Goal: Transaction & Acquisition: Purchase product/service

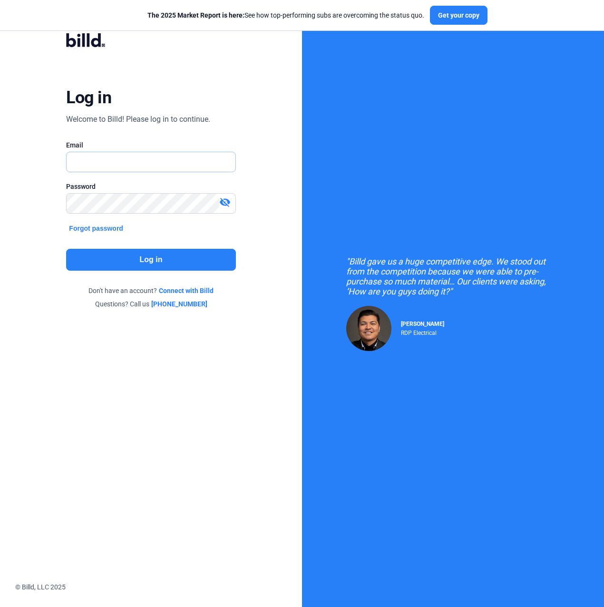
type input "[PERSON_NAME][EMAIL_ADDRESS][PERSON_NAME][DOMAIN_NAME]"
click at [125, 264] on button "Log in" at bounding box center [150, 260] width 169 height 22
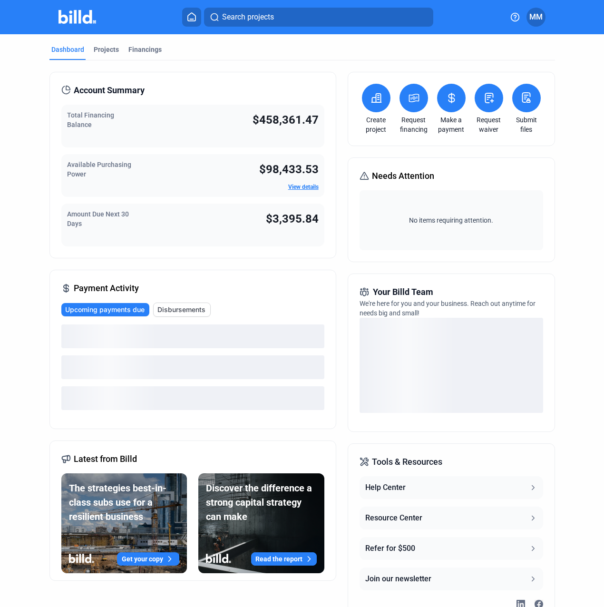
click at [417, 99] on button at bounding box center [413, 98] width 29 height 29
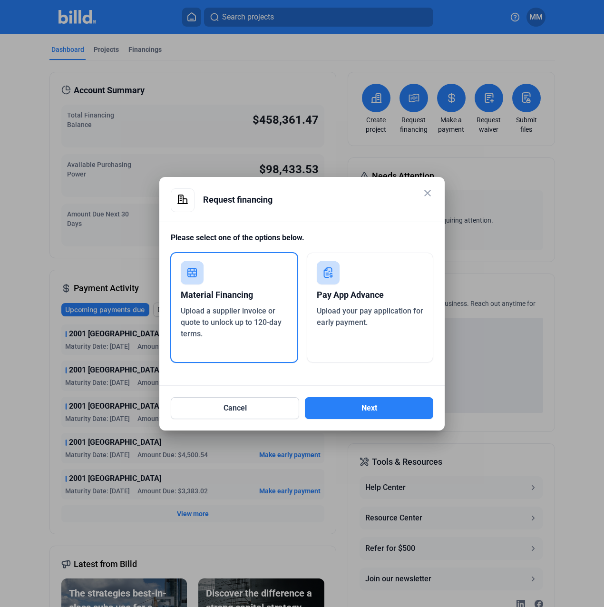
click at [332, 396] on div "Cancel Next" at bounding box center [302, 402] width 262 height 33
click at [330, 408] on button "Next" at bounding box center [369, 408] width 128 height 22
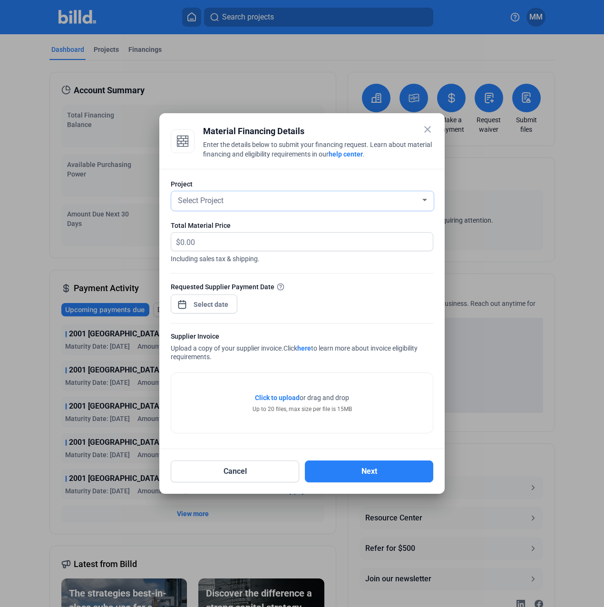
click at [248, 200] on div "Select Project" at bounding box center [298, 199] width 244 height 13
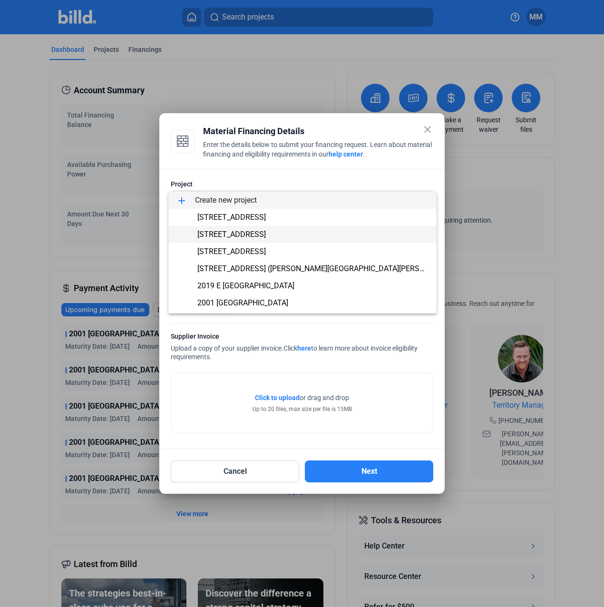
click at [237, 233] on span "[STREET_ADDRESS]" at bounding box center [231, 234] width 68 height 9
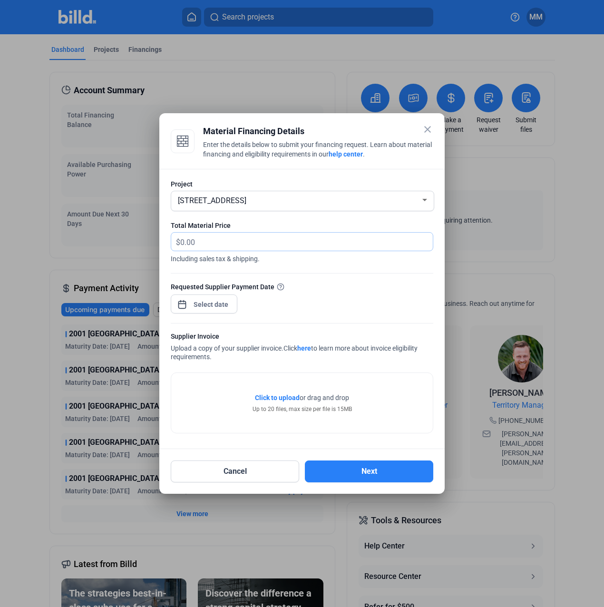
click at [237, 233] on input "text" at bounding box center [306, 242] width 252 height 19
type input "6,154.30"
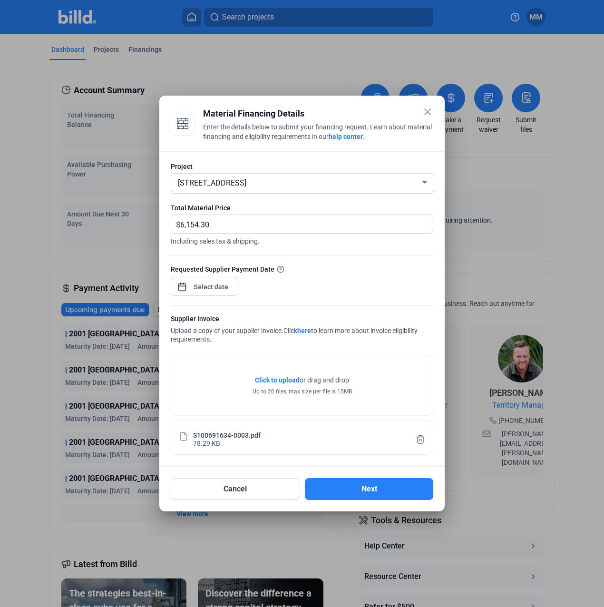
click at [216, 292] on div at bounding box center [211, 286] width 41 height 17
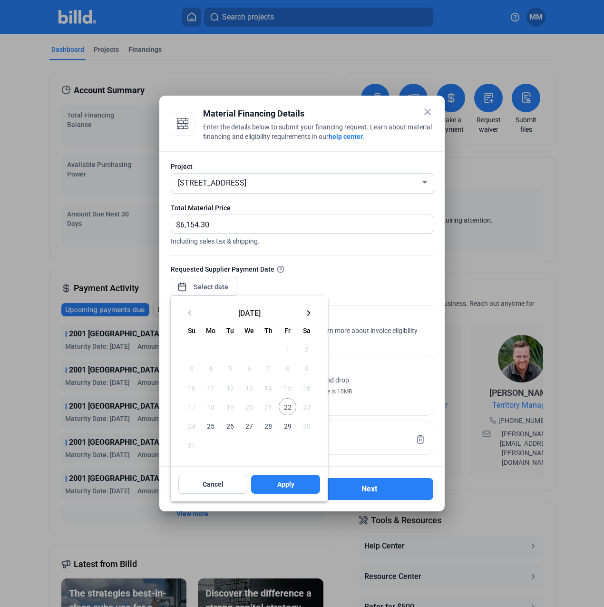
click at [289, 411] on span "22" at bounding box center [287, 406] width 17 height 17
click at [288, 482] on span "Apply" at bounding box center [285, 484] width 17 height 10
type input "[DATE]"
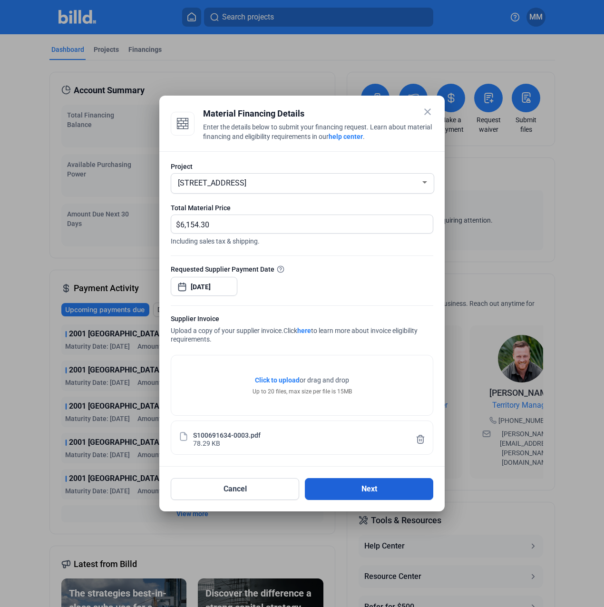
click at [332, 482] on button "Next" at bounding box center [369, 489] width 128 height 22
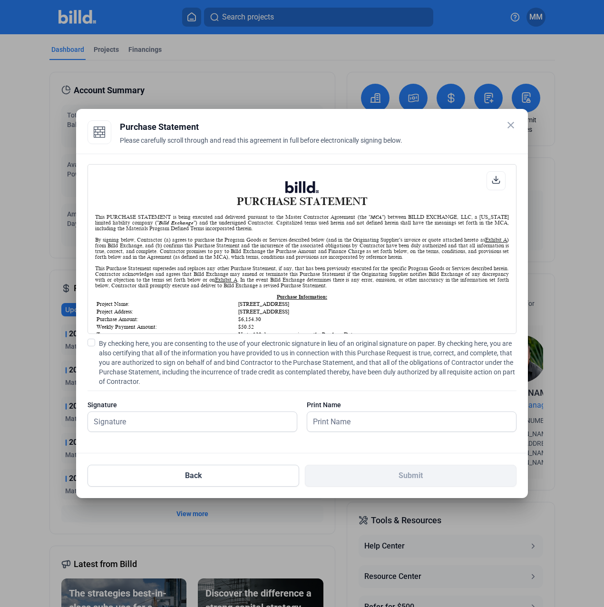
scroll to position [0, 0]
click at [294, 364] on span "By checking here, you are consenting to the use of your electronic signature in…" at bounding box center [308, 363] width 418 height 48
click at [0, 0] on input "By checking here, you are consenting to the use of your electronic signature in…" at bounding box center [0, 0] width 0 height 0
click at [241, 425] on input "text" at bounding box center [192, 421] width 209 height 19
type input "[PERSON_NAME][DATE]"
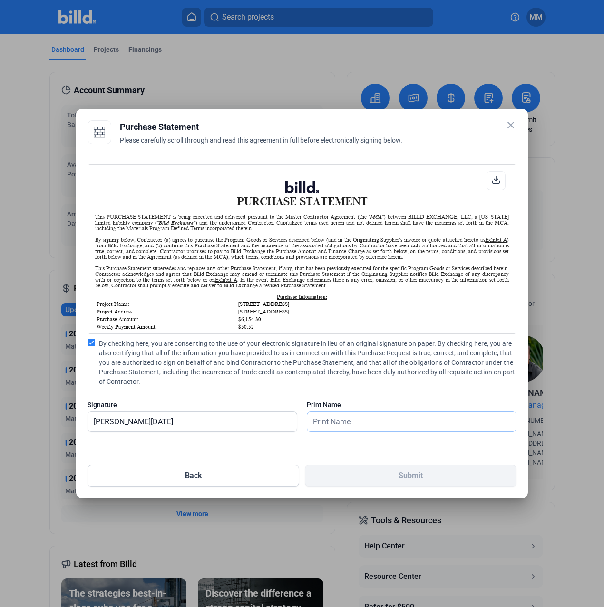
type input "[PERSON_NAME][DATE]"
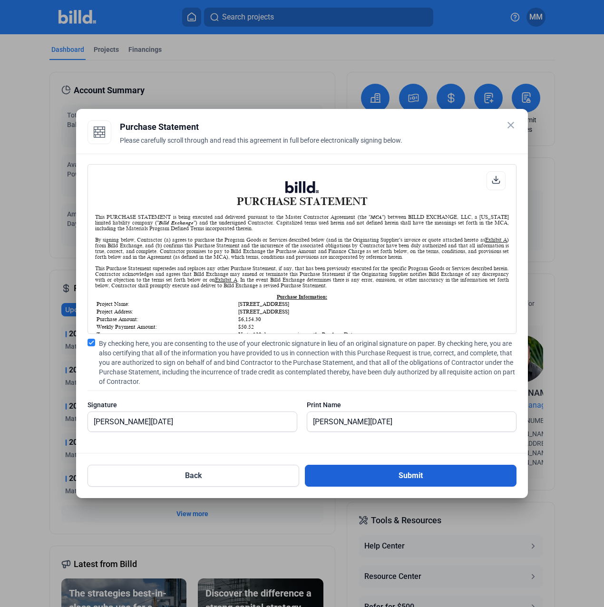
click at [361, 475] on button "Submit" at bounding box center [411, 476] width 212 height 22
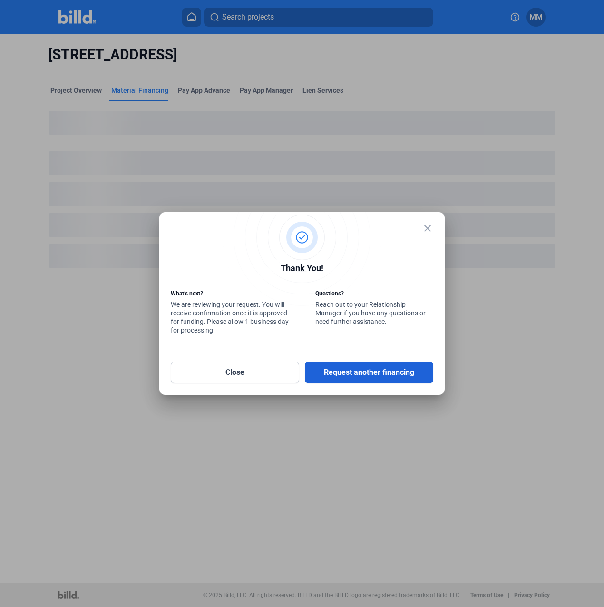
click at [327, 362] on button "Request another financing" at bounding box center [369, 372] width 128 height 22
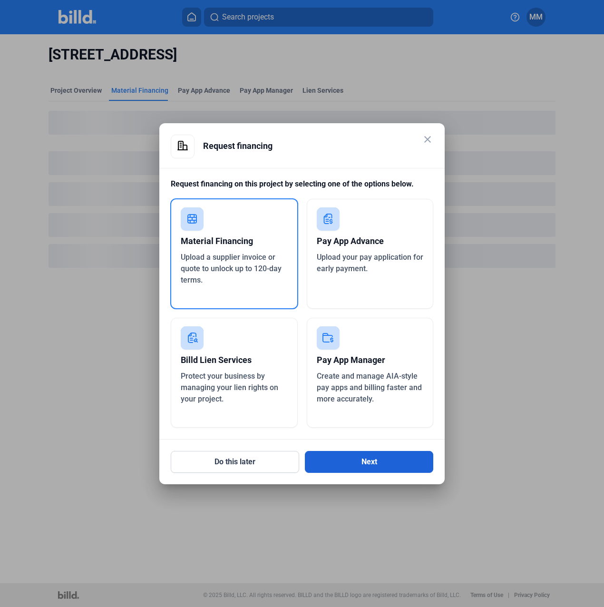
click at [345, 457] on button "Next" at bounding box center [369, 462] width 128 height 22
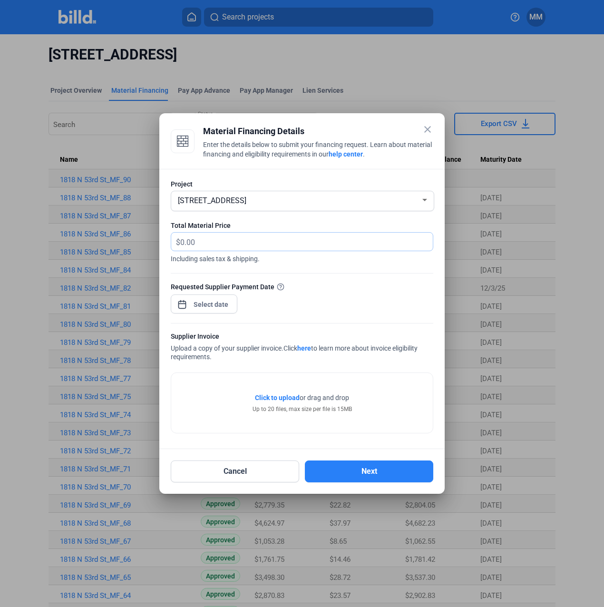
click at [303, 244] on input "text" at bounding box center [306, 242] width 252 height 19
type input "5,688.13"
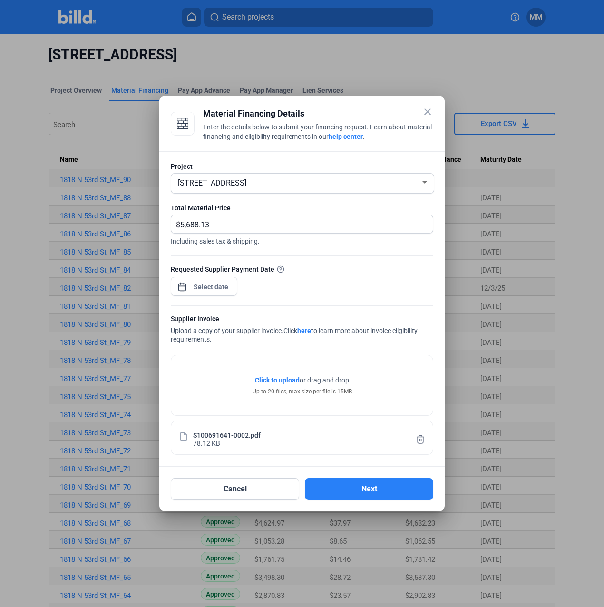
click at [232, 290] on div at bounding box center [204, 285] width 67 height 21
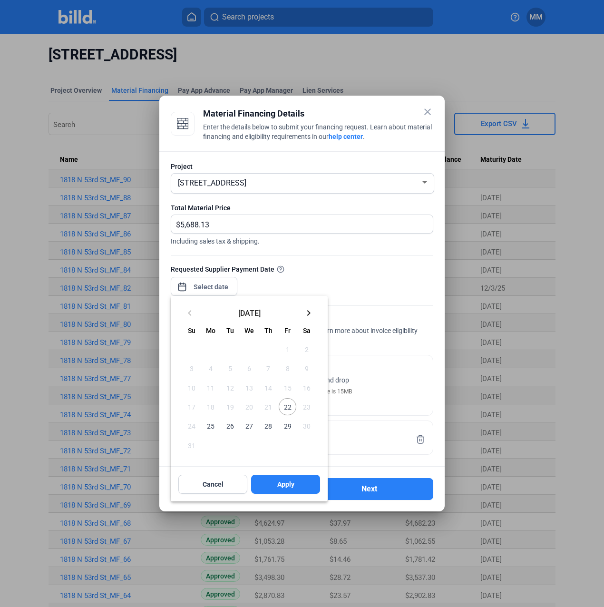
click at [286, 408] on span "22" at bounding box center [287, 406] width 17 height 17
click at [282, 486] on span "Apply" at bounding box center [285, 484] width 17 height 10
type input "[DATE]"
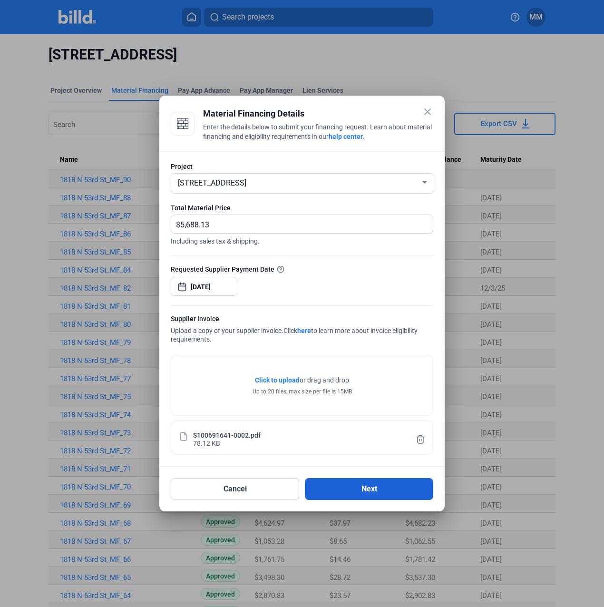
click at [361, 493] on button "Next" at bounding box center [369, 489] width 128 height 22
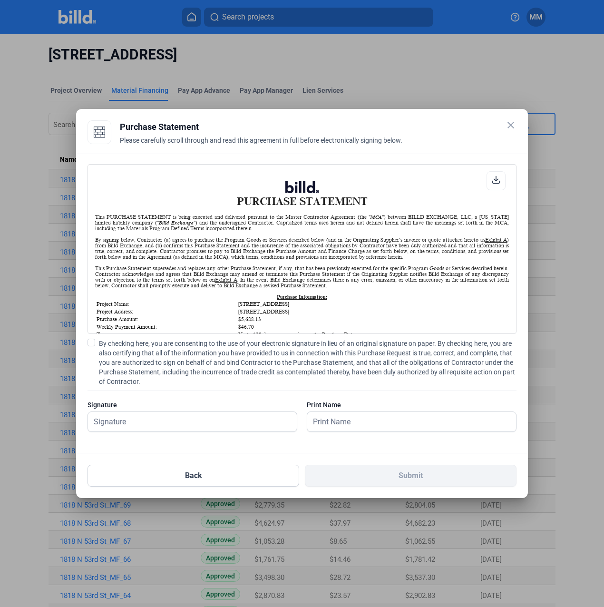
scroll to position [0, 0]
click at [327, 361] on span "By checking here, you are consenting to the use of your electronic signature in…" at bounding box center [308, 363] width 418 height 48
click at [0, 0] on input "By checking here, you are consenting to the use of your electronic signature in…" at bounding box center [0, 0] width 0 height 0
click at [285, 433] on div at bounding box center [192, 437] width 210 height 10
click at [285, 428] on input "text" at bounding box center [192, 421] width 209 height 19
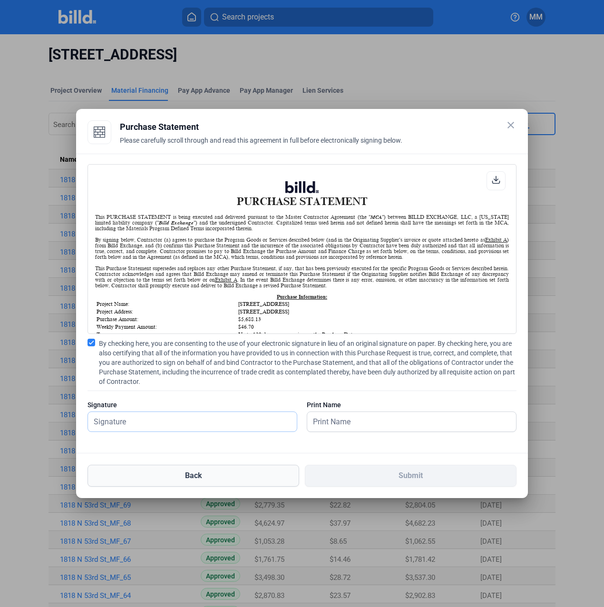
type input "[PERSON_NAME][DATE]"
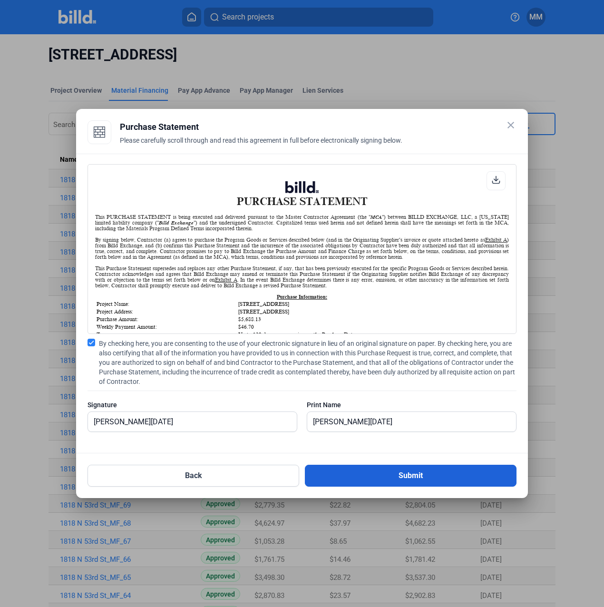
click at [368, 473] on button "Submit" at bounding box center [411, 476] width 212 height 22
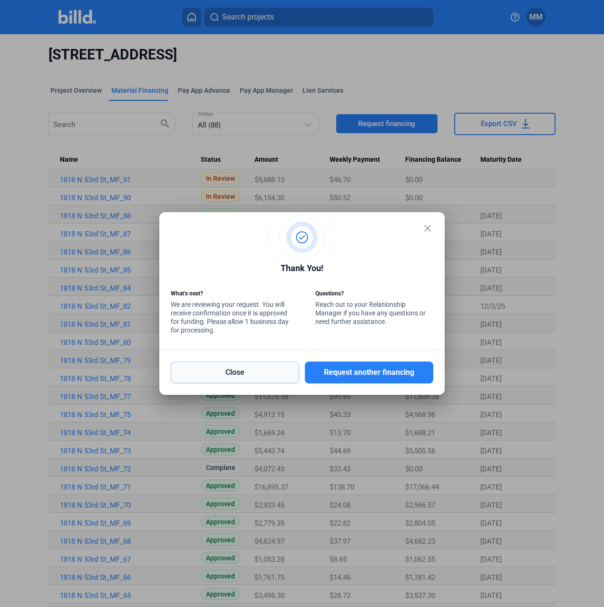
click at [229, 378] on button "Close" at bounding box center [235, 372] width 128 height 22
